Goal: Task Accomplishment & Management: Use online tool/utility

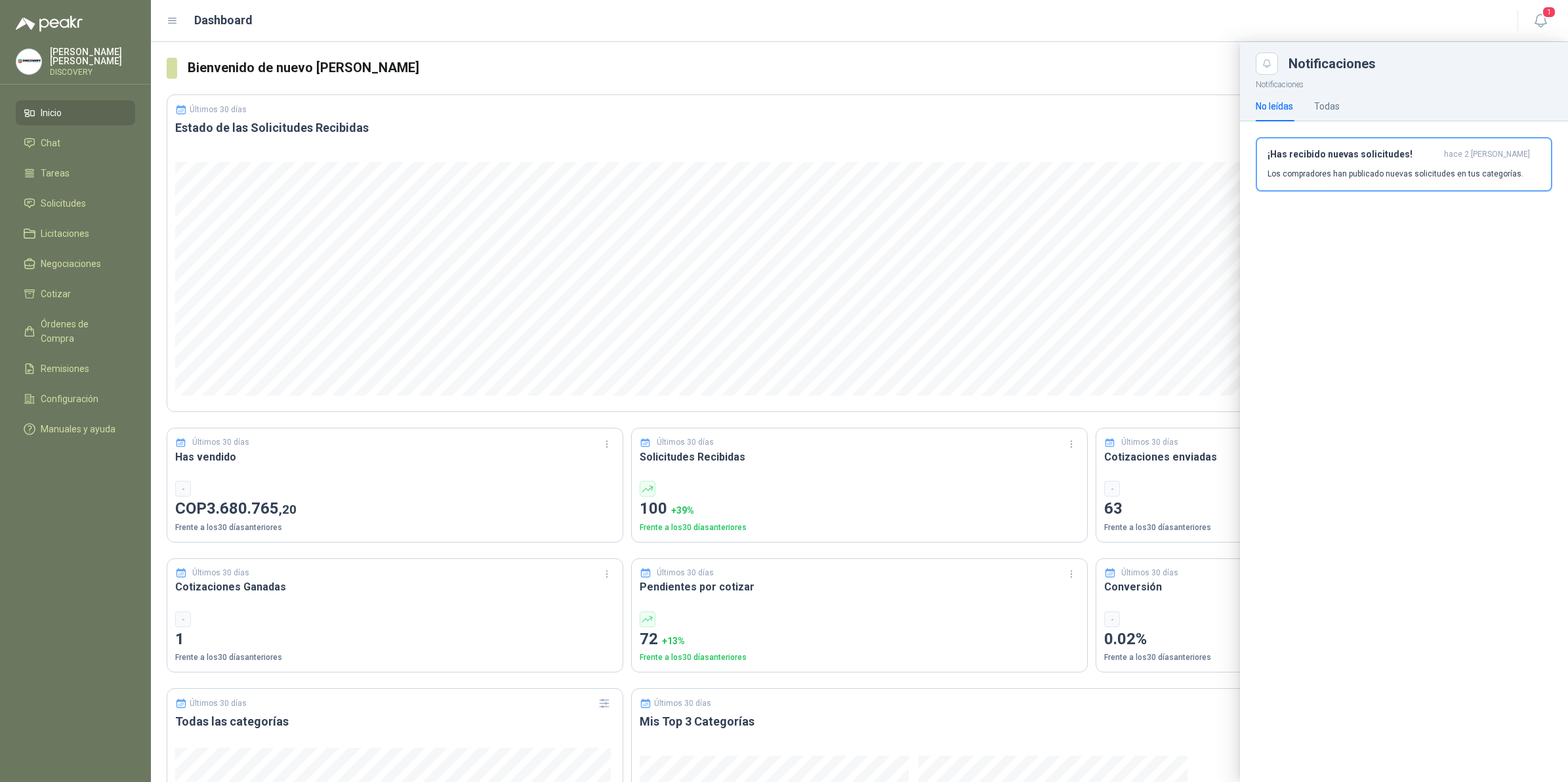
click at [1557, 22] on header "Dashboard 1" at bounding box center [860, 21] width 1417 height 42
click at [1547, 23] on icon "button" at bounding box center [1540, 20] width 16 height 16
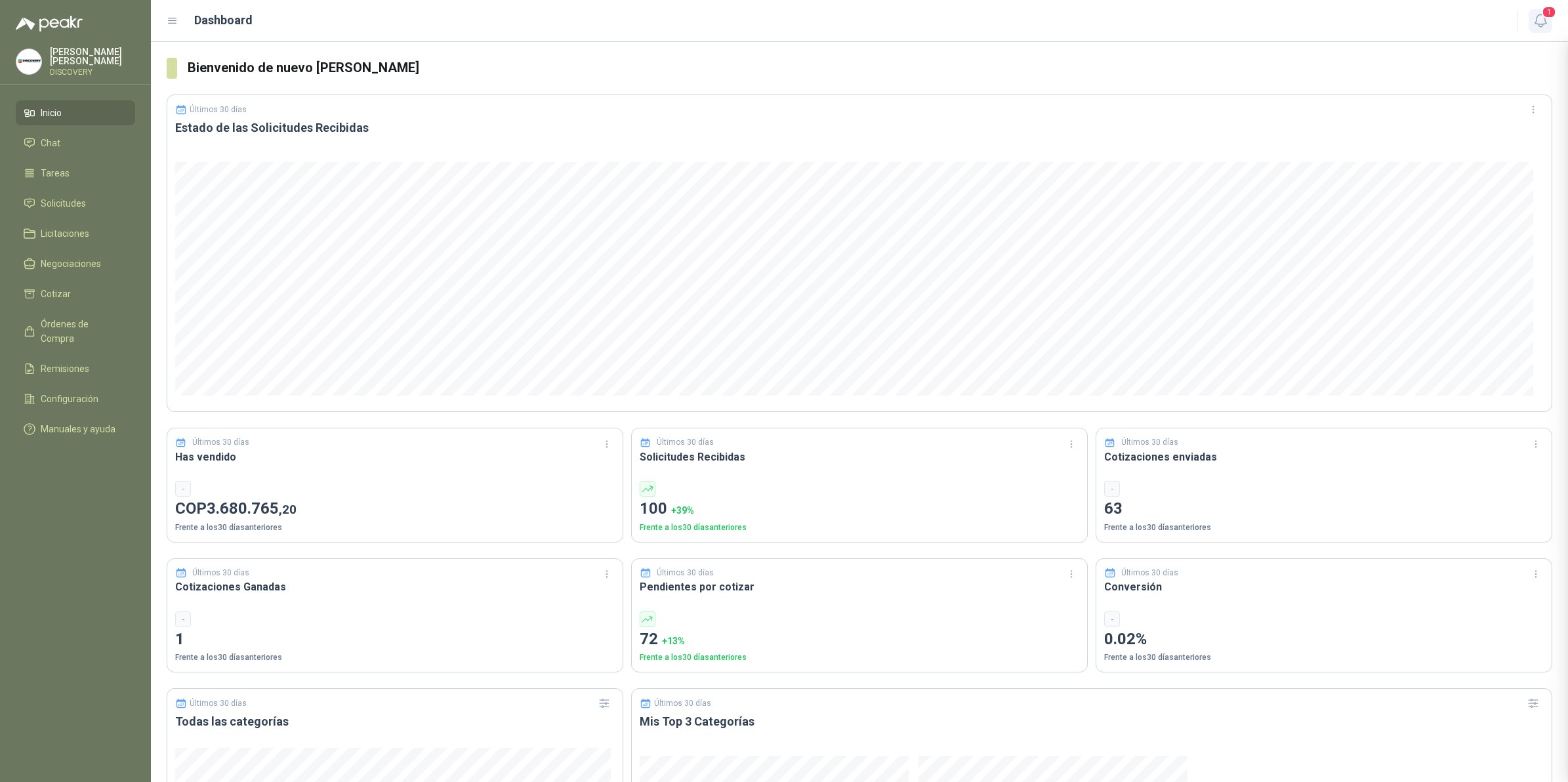
click at [1547, 23] on icon "button" at bounding box center [1540, 20] width 16 height 16
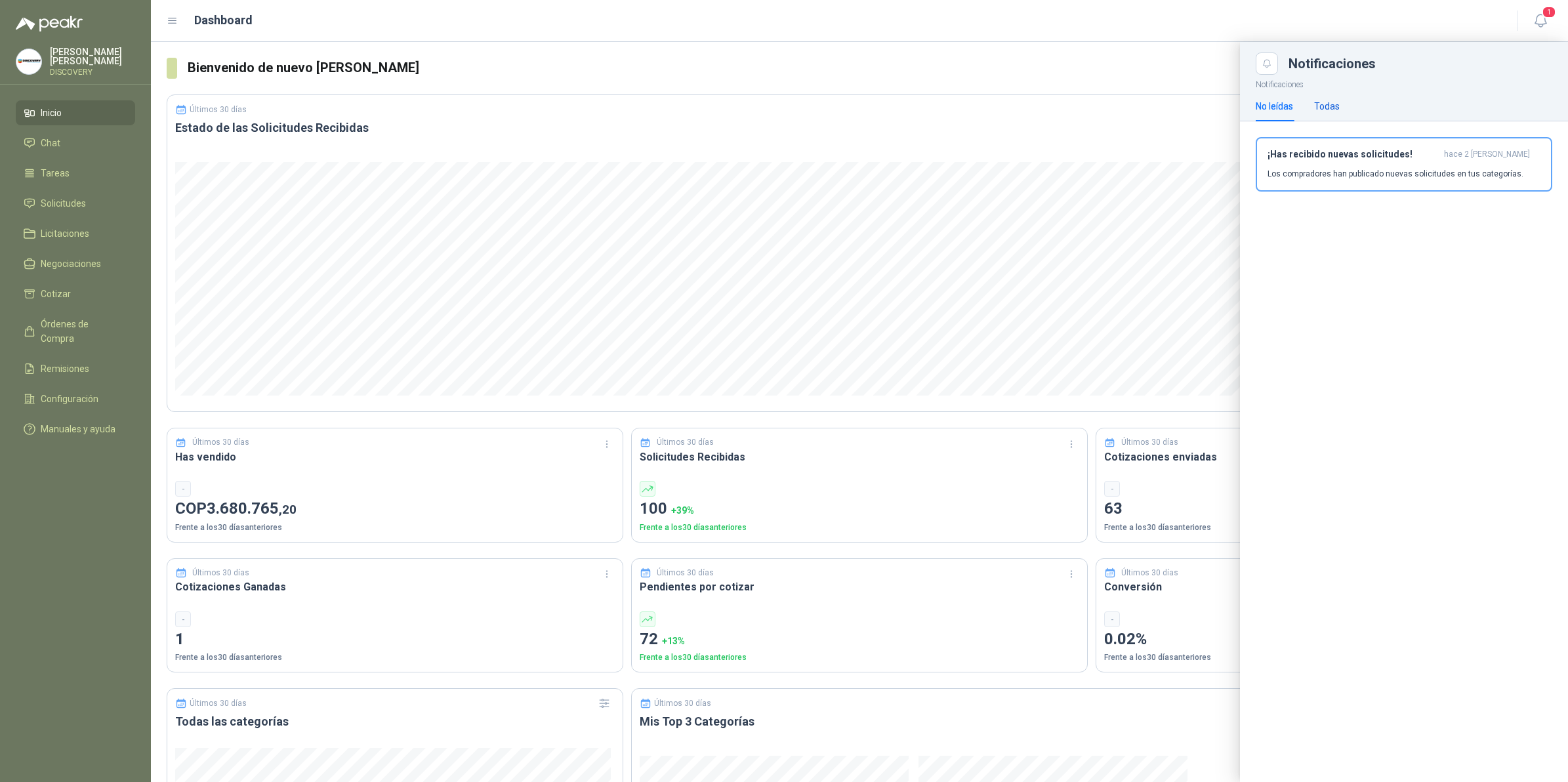
click at [1334, 103] on div "Todas" at bounding box center [1327, 106] width 25 height 15
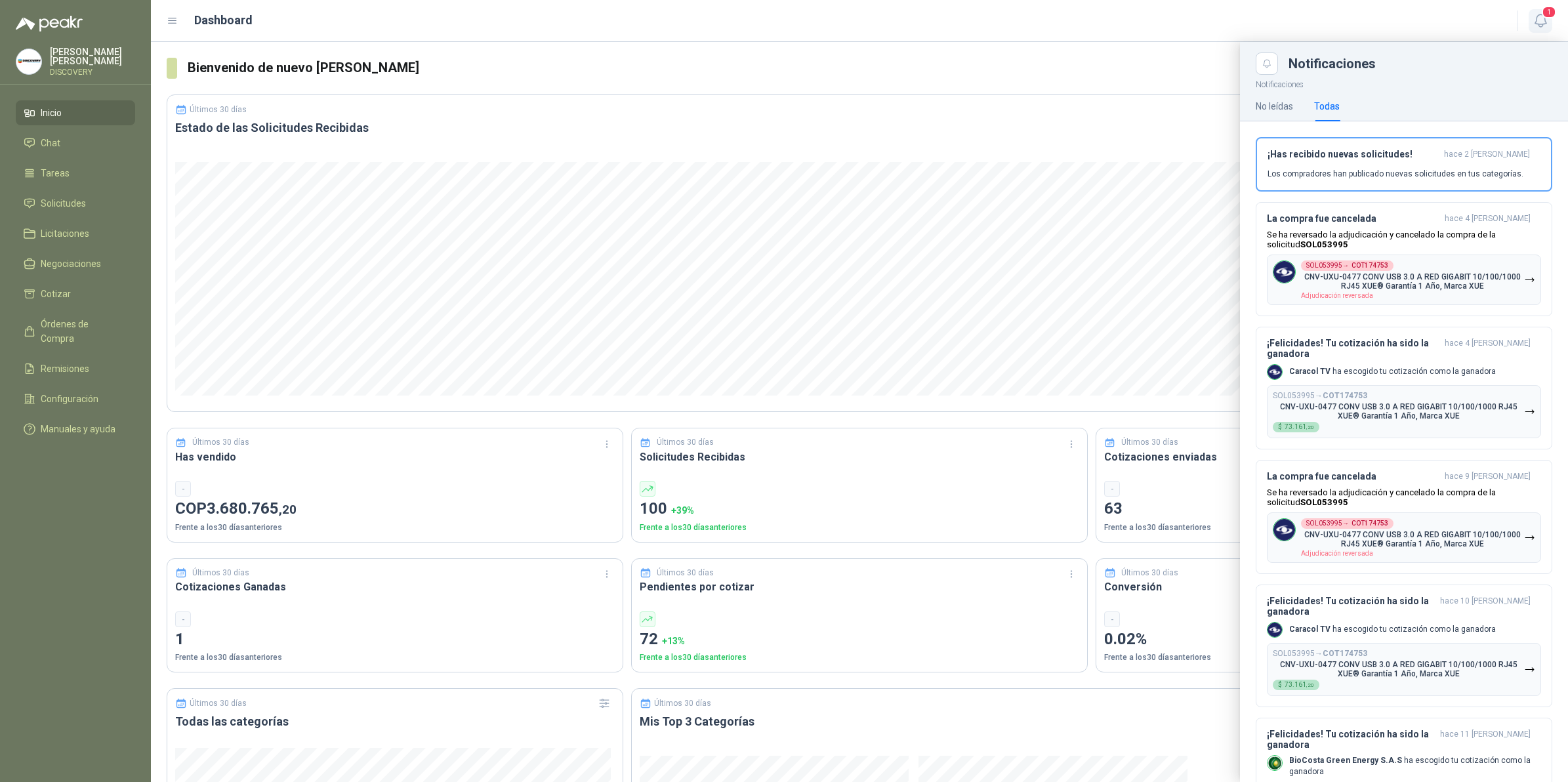
click at [1540, 22] on icon "button" at bounding box center [1540, 20] width 16 height 16
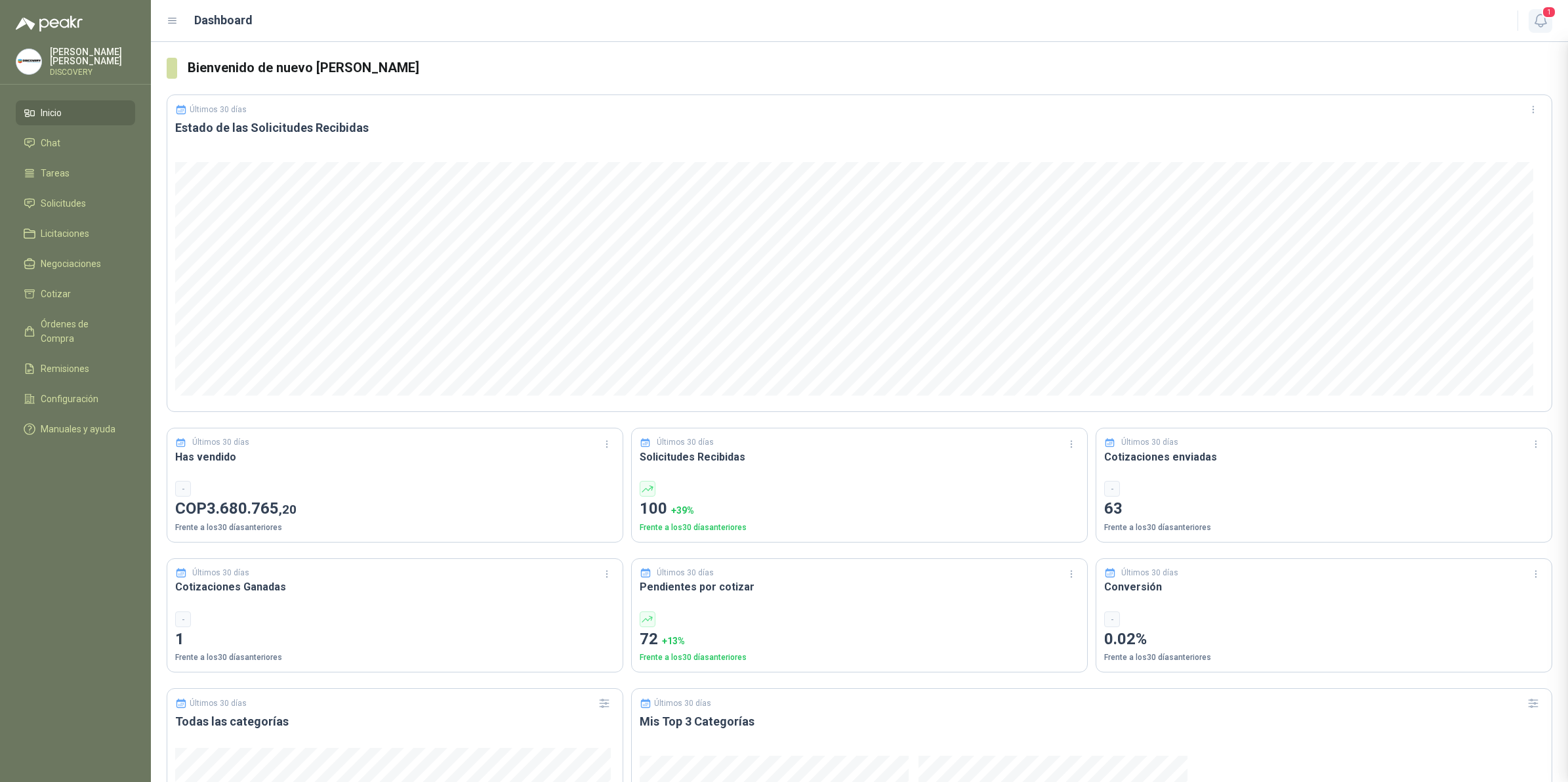
click at [1543, 22] on icon "button" at bounding box center [1540, 20] width 16 height 16
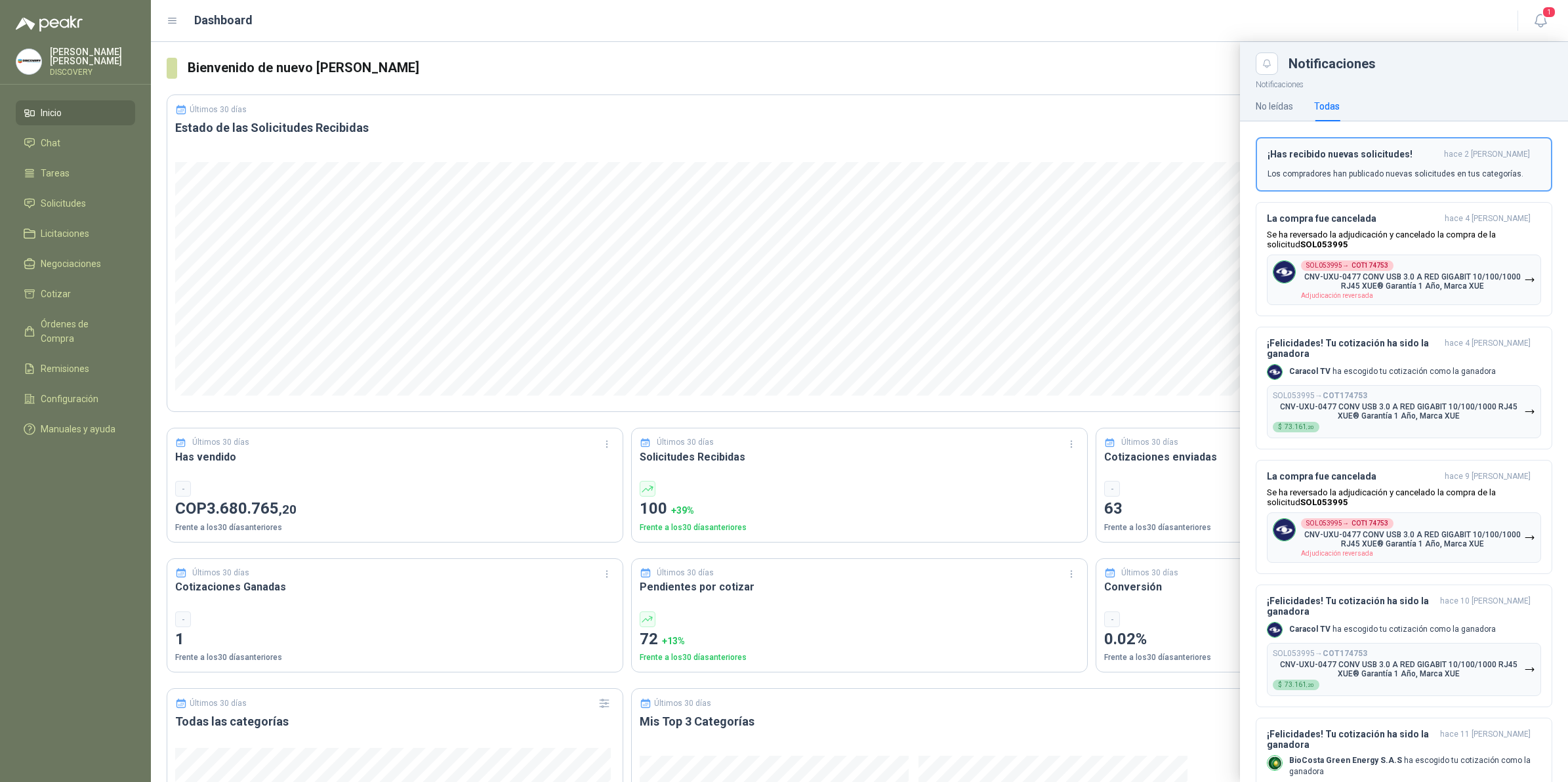
click at [1326, 179] on p "Los compradores han publicado nuevas solicitudes en tus categorías." at bounding box center [1395, 174] width 256 height 12
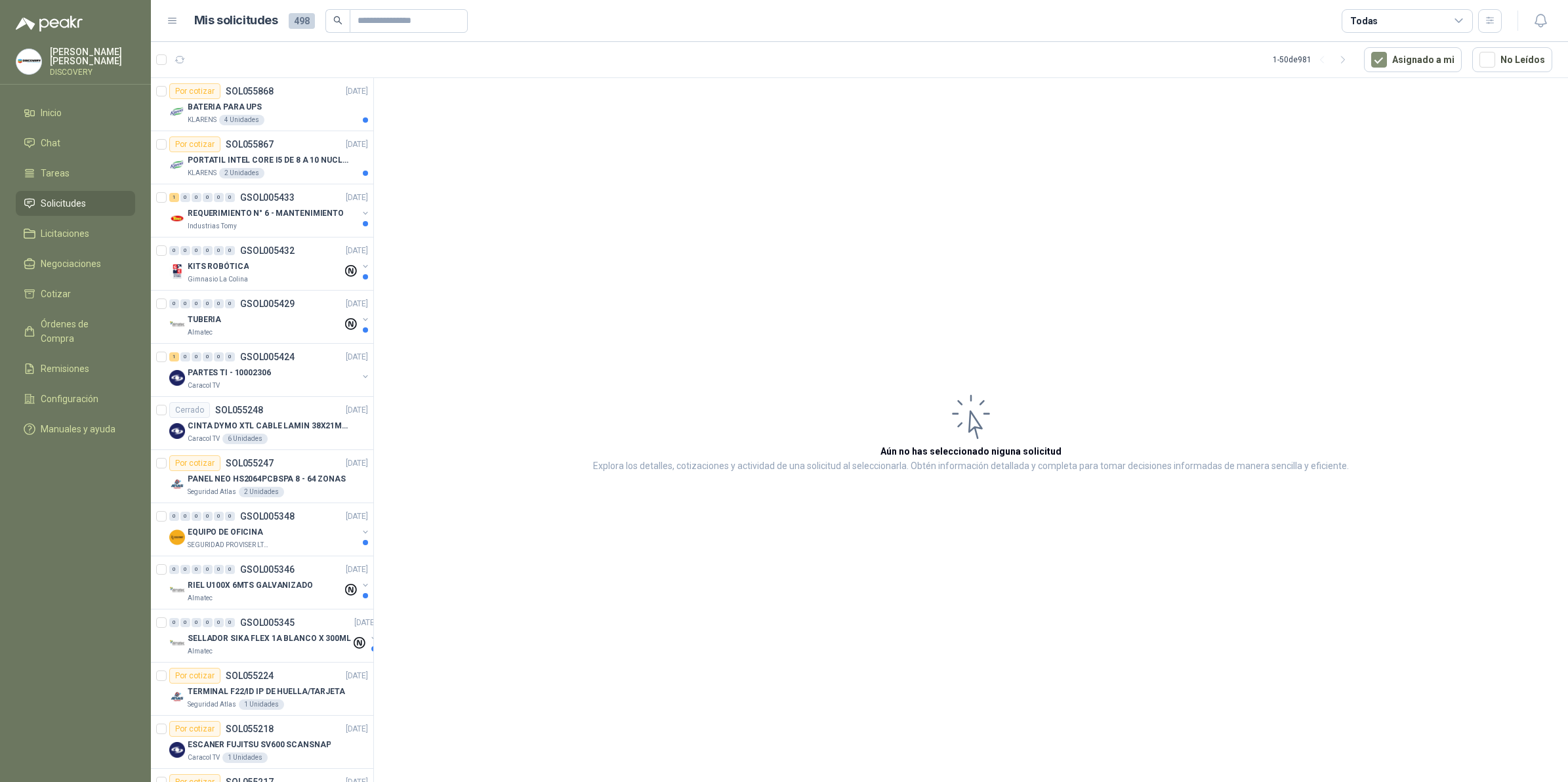
click at [1412, 16] on div "Todas" at bounding box center [1407, 21] width 131 height 23
click at [1395, 79] on div "99+ Por cotizar" at bounding box center [1386, 75] width 67 height 10
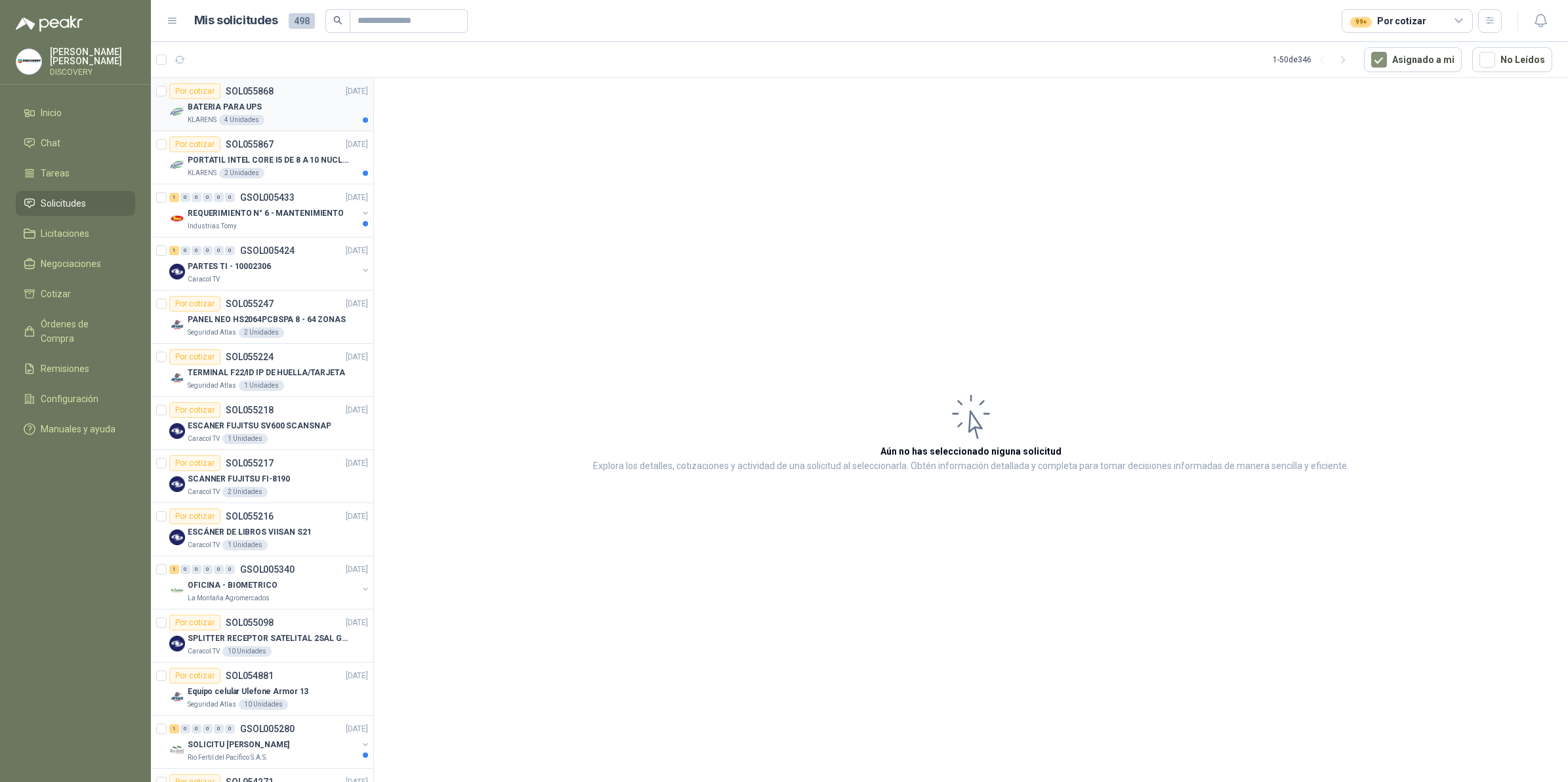
click at [293, 98] on div "Por cotizar SOL055868 [DATE]" at bounding box center [268, 91] width 199 height 16
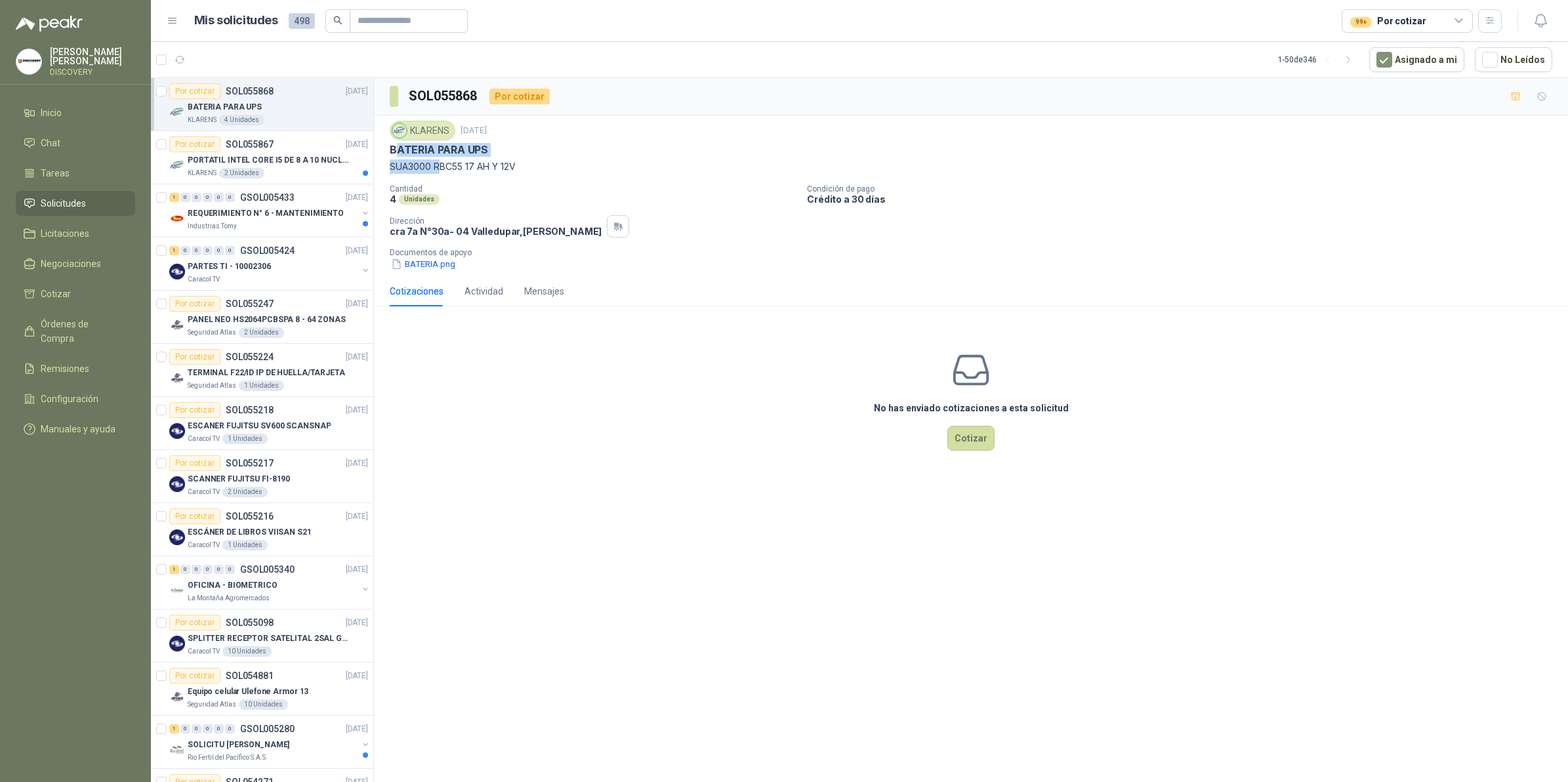
drag, startPoint x: 395, startPoint y: 152, endPoint x: 442, endPoint y: 162, distance: 48.1
click at [442, 162] on div "KLARENS [DATE] BATERIA PARA UPS SUA3000 RBC55 17 AH Y 12V" at bounding box center [971, 147] width 1163 height 53
drag, startPoint x: 442, startPoint y: 162, endPoint x: 432, endPoint y: 162, distance: 10.0
click at [441, 162] on p "SUA3000 RBC55 17 AH Y 12V" at bounding box center [971, 167] width 1163 height 15
drag, startPoint x: 385, startPoint y: 149, endPoint x: 522, endPoint y: 164, distance: 137.8
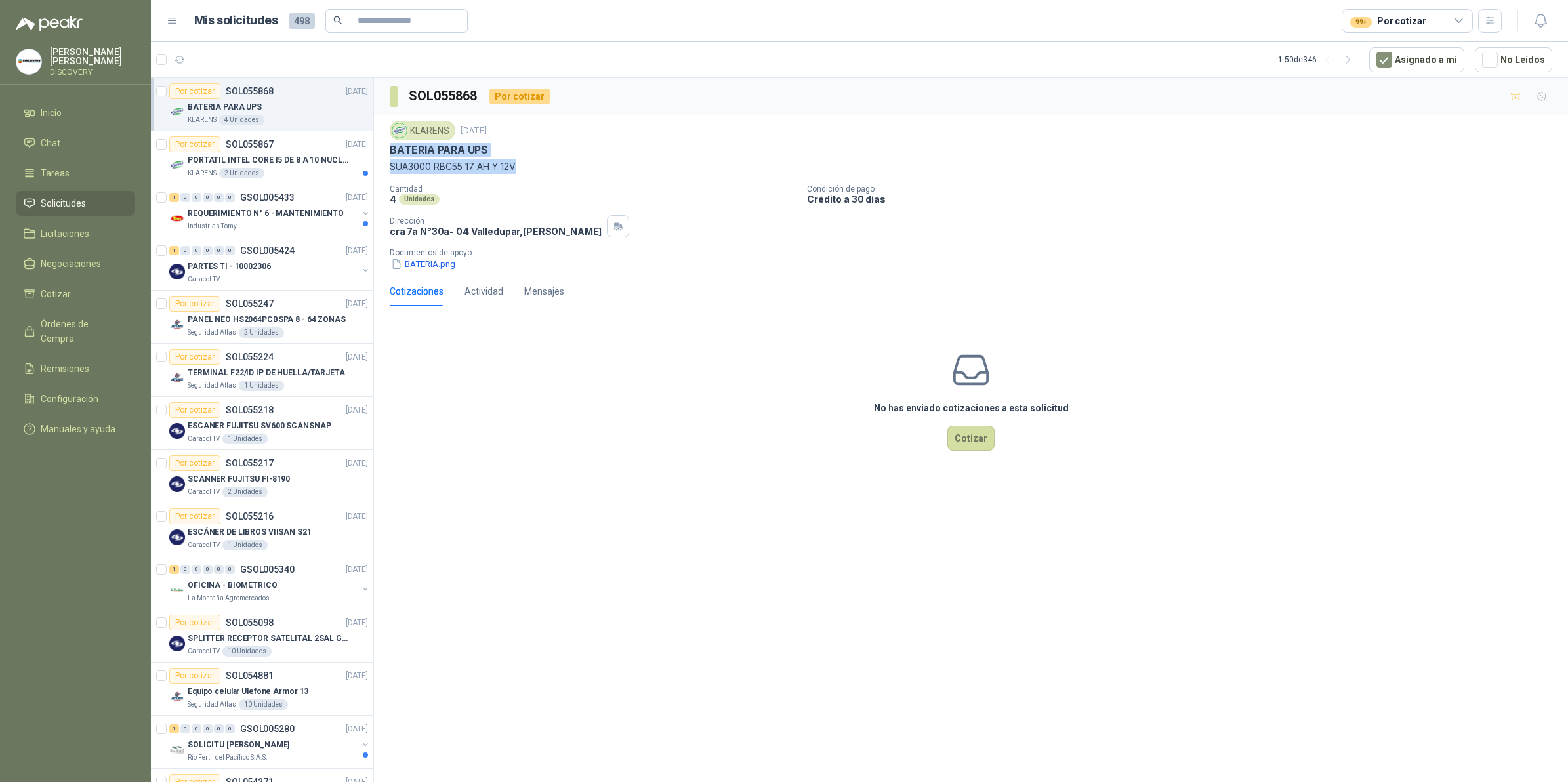
click at [522, 164] on div "KLARENS [DATE] BATERIA PARA UPS SUA3000 RBC55 17 AH Y 12V Cantidad 4 Unidades C…" at bounding box center [971, 195] width 1194 height 161
click at [302, 168] on div "KLARENS 2 Unidades" at bounding box center [278, 173] width 181 height 10
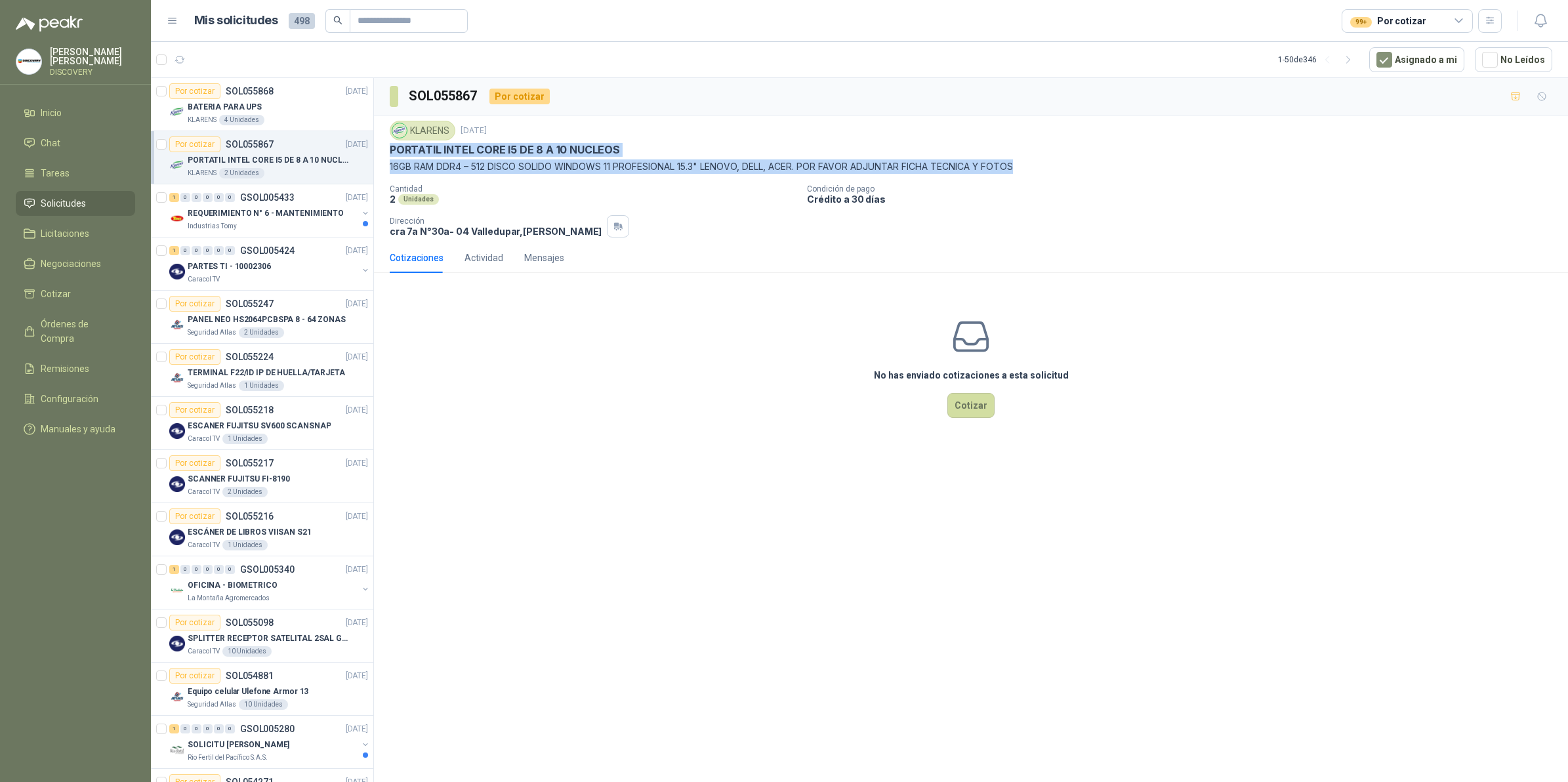
drag, startPoint x: 388, startPoint y: 152, endPoint x: 1031, endPoint y: 168, distance: 643.2
click at [1031, 168] on div "KLARENS [DATE] PORTATIL INTEL CORE I5 DE 8 A 10 NUCLEOS 16GB RAM DDR4 – 512 DIS…" at bounding box center [971, 179] width 1194 height 128
